Goal: Information Seeking & Learning: Find specific fact

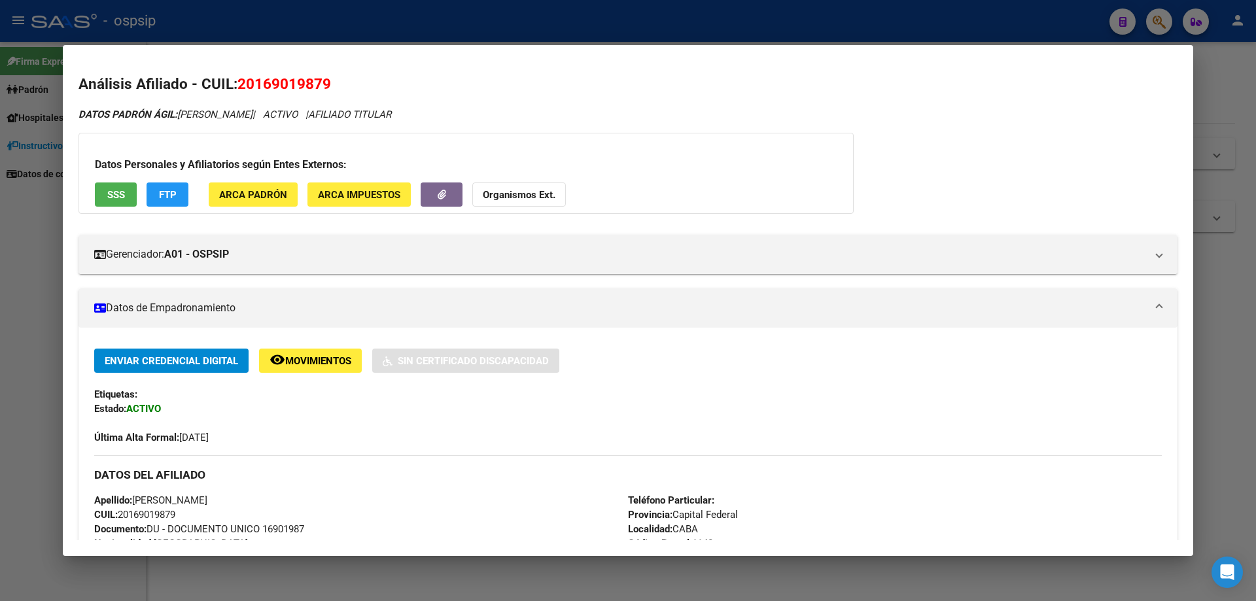
click at [0, 223] on div at bounding box center [628, 300] width 1256 height 601
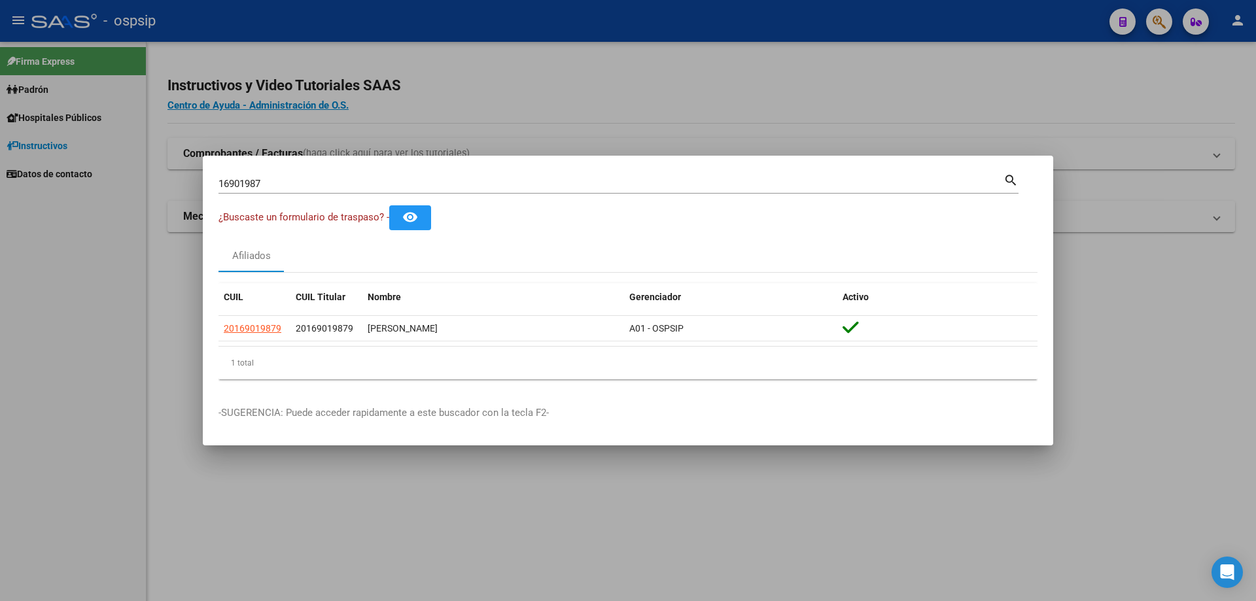
click at [249, 181] on input "16901987" at bounding box center [611, 184] width 785 height 12
click at [249, 180] on input "16901987" at bounding box center [611, 184] width 785 height 12
type input "41080000"
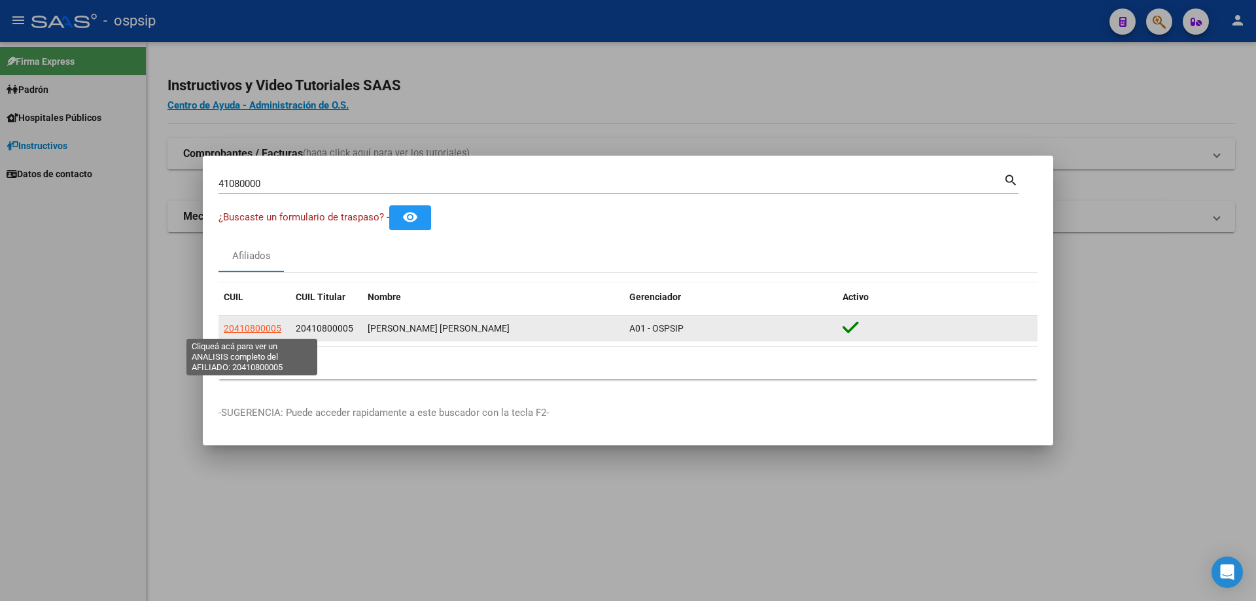
click at [238, 331] on span "20410800005" at bounding box center [253, 328] width 58 height 10
type textarea "20410800005"
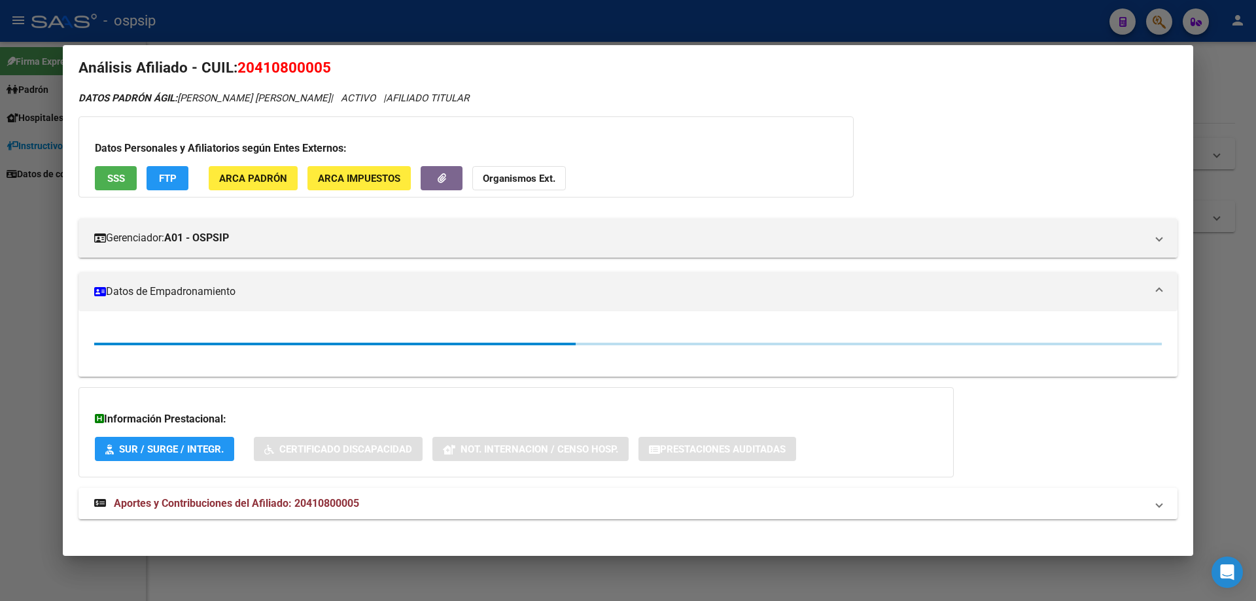
scroll to position [25, 0]
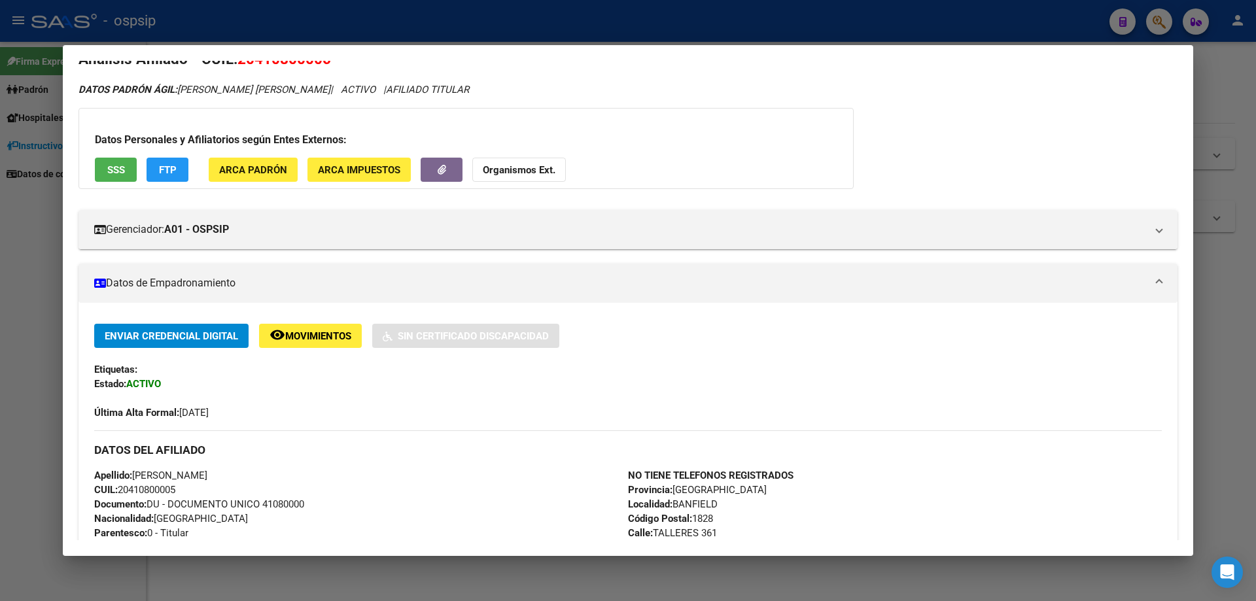
click at [285, 505] on span "Documento: DU - DOCUMENTO UNICO 41080000" at bounding box center [199, 505] width 210 height 12
copy span "41080000"
